Goal: Task Accomplishment & Management: Use online tool/utility

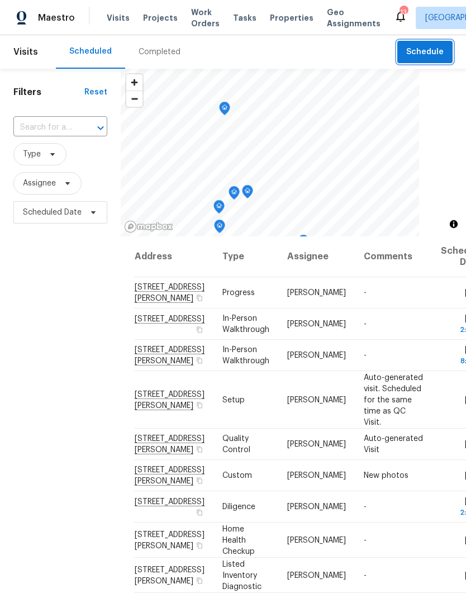
click at [426, 61] on button "Schedule" at bounding box center [424, 52] width 55 height 23
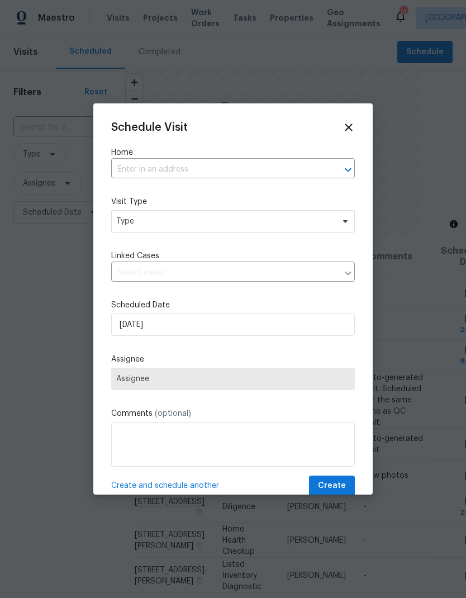
click at [195, 170] on input "text" at bounding box center [217, 169] width 212 height 17
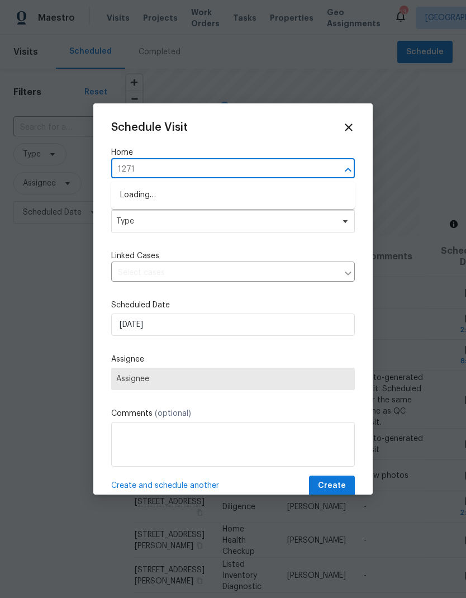
type input "12713"
click at [211, 199] on li "[STREET_ADDRESS]" at bounding box center [232, 195] width 243 height 19
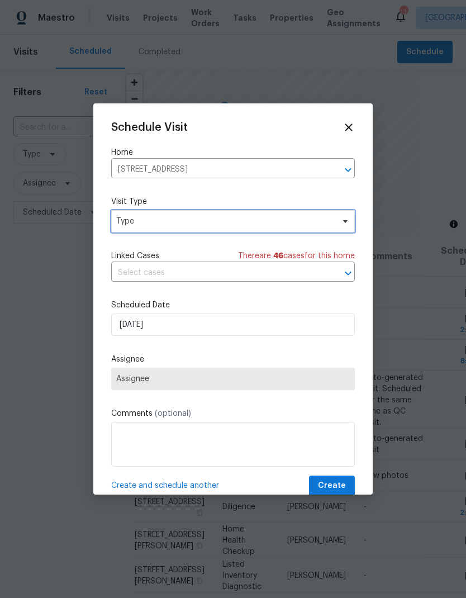
click at [209, 222] on span "Type" at bounding box center [224, 221] width 217 height 11
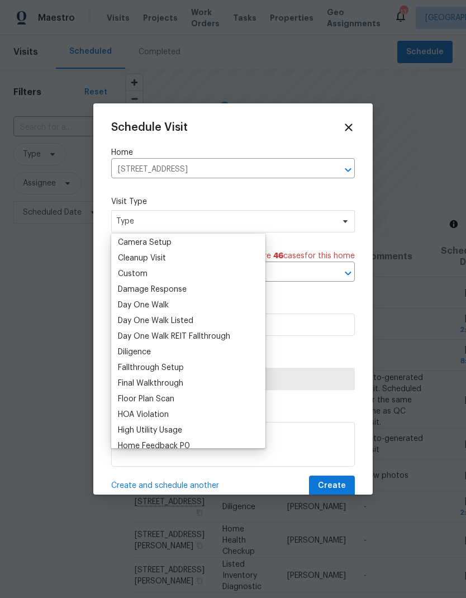
scroll to position [117, 0]
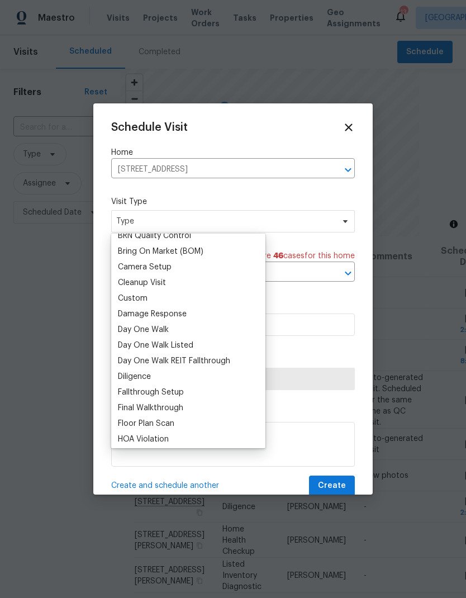
click at [146, 298] on div "Custom" at bounding box center [133, 298] width 30 height 11
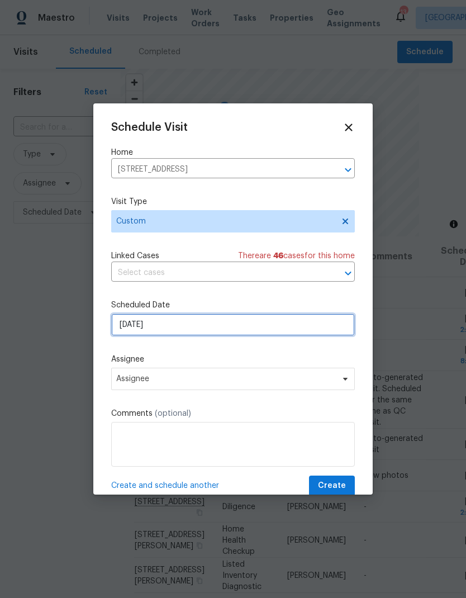
click at [192, 329] on input "[DATE]" at bounding box center [232, 324] width 243 height 22
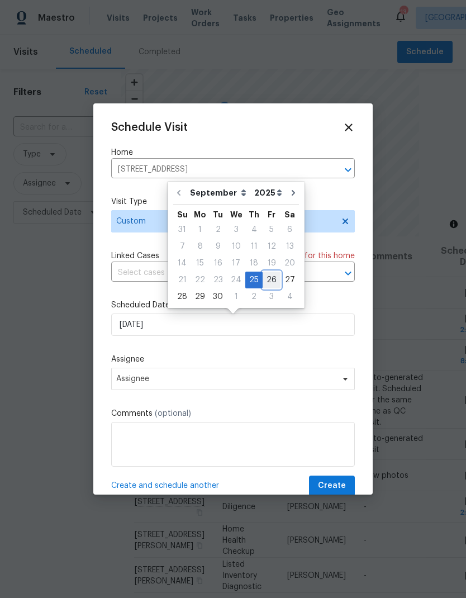
click at [274, 279] on div "26" at bounding box center [271, 280] width 18 height 16
type input "[DATE]"
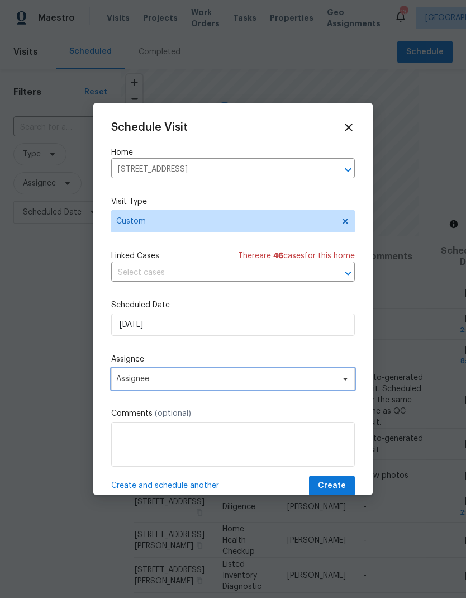
click at [198, 380] on span "Assignee" at bounding box center [225, 378] width 219 height 9
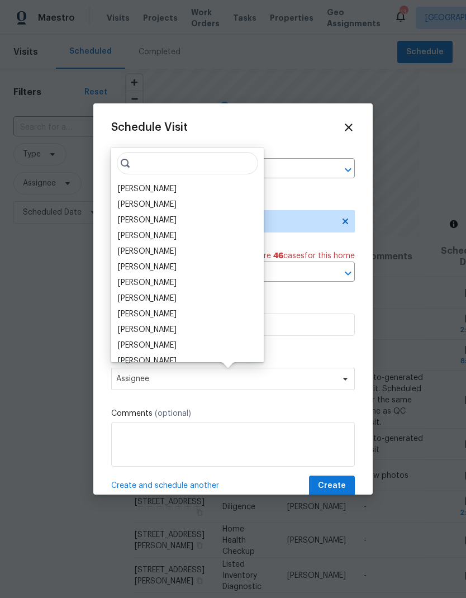
click at [166, 194] on div "[PERSON_NAME]" at bounding box center [147, 188] width 59 height 11
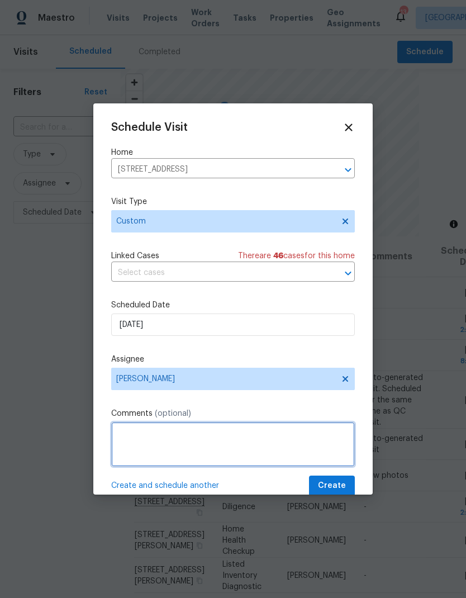
click at [221, 454] on textarea at bounding box center [232, 444] width 243 height 45
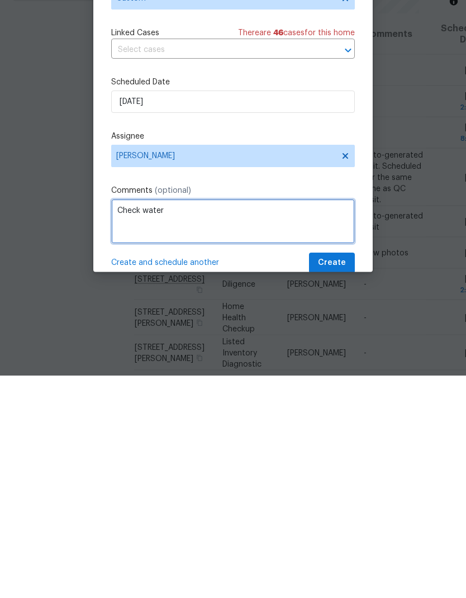
type textarea "Check water"
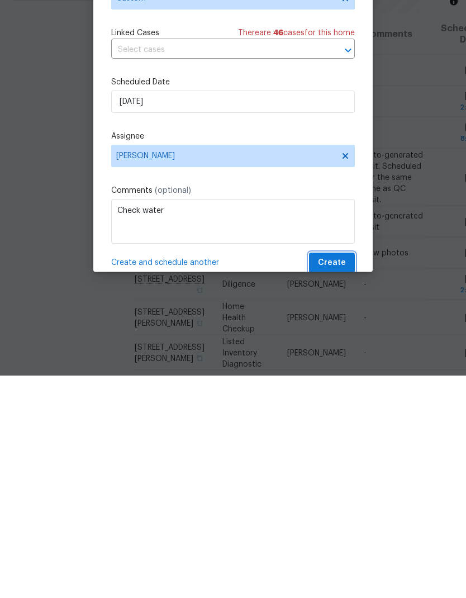
click at [346, 475] on button "Create" at bounding box center [332, 485] width 46 height 21
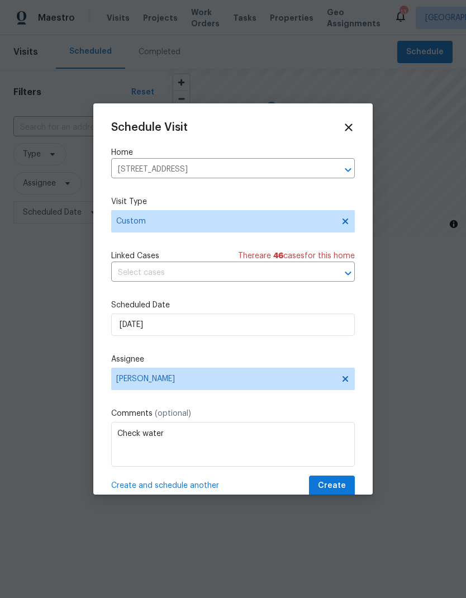
scroll to position [0, 0]
